Goal: Entertainment & Leisure: Consume media (video, audio)

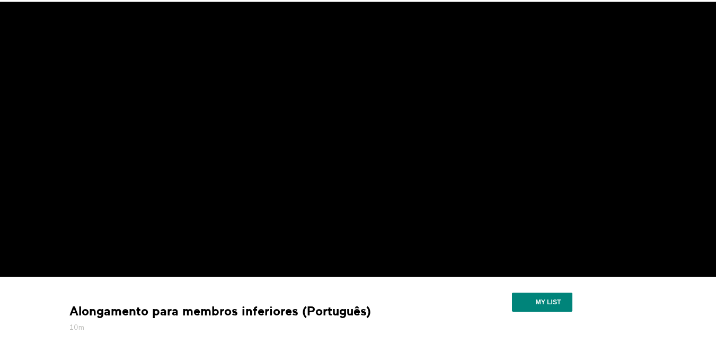
scroll to position [69, 0]
